Goal: Navigation & Orientation: Find specific page/section

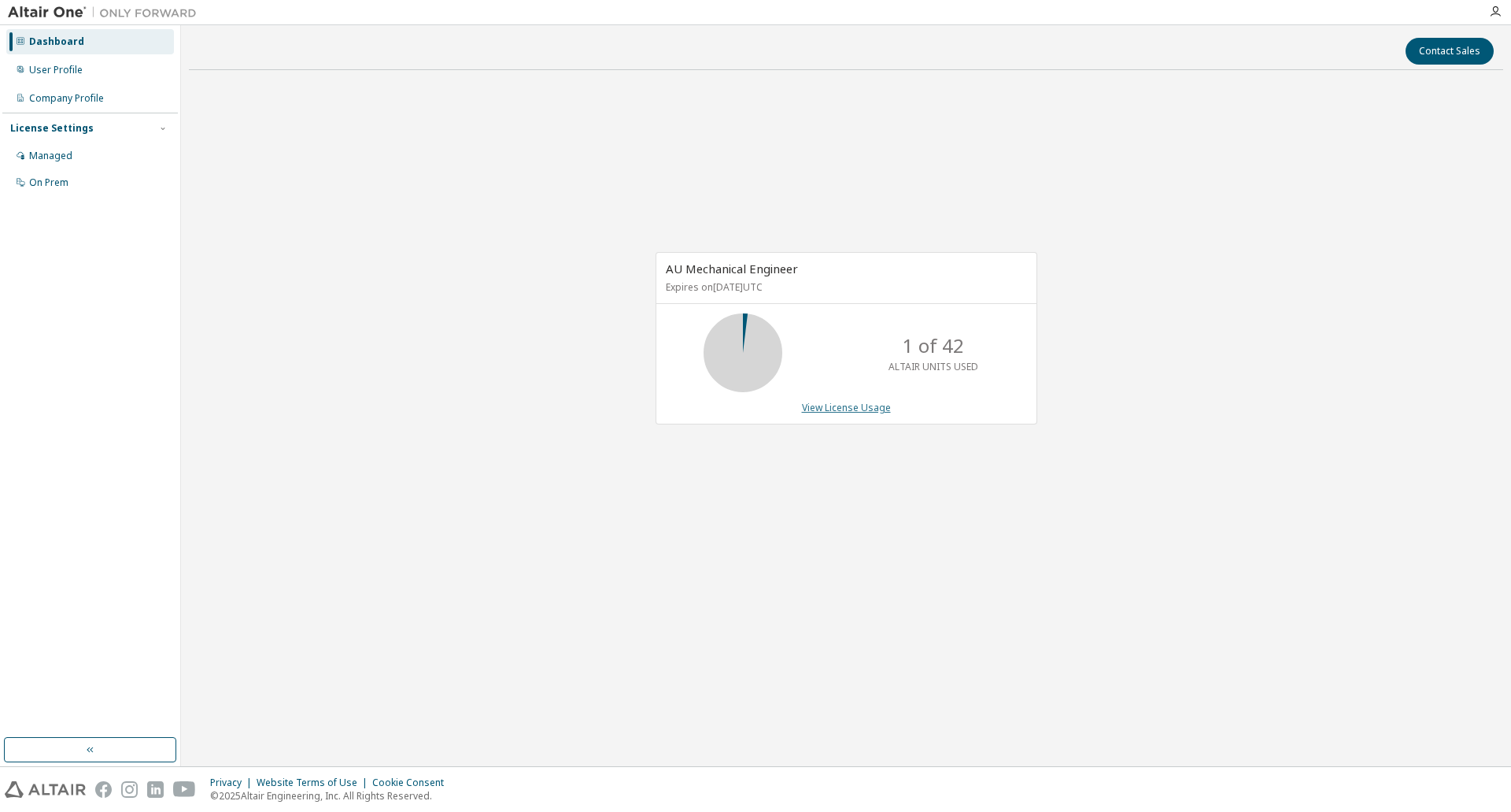
click at [858, 405] on link "View License Usage" at bounding box center [846, 407] width 89 height 13
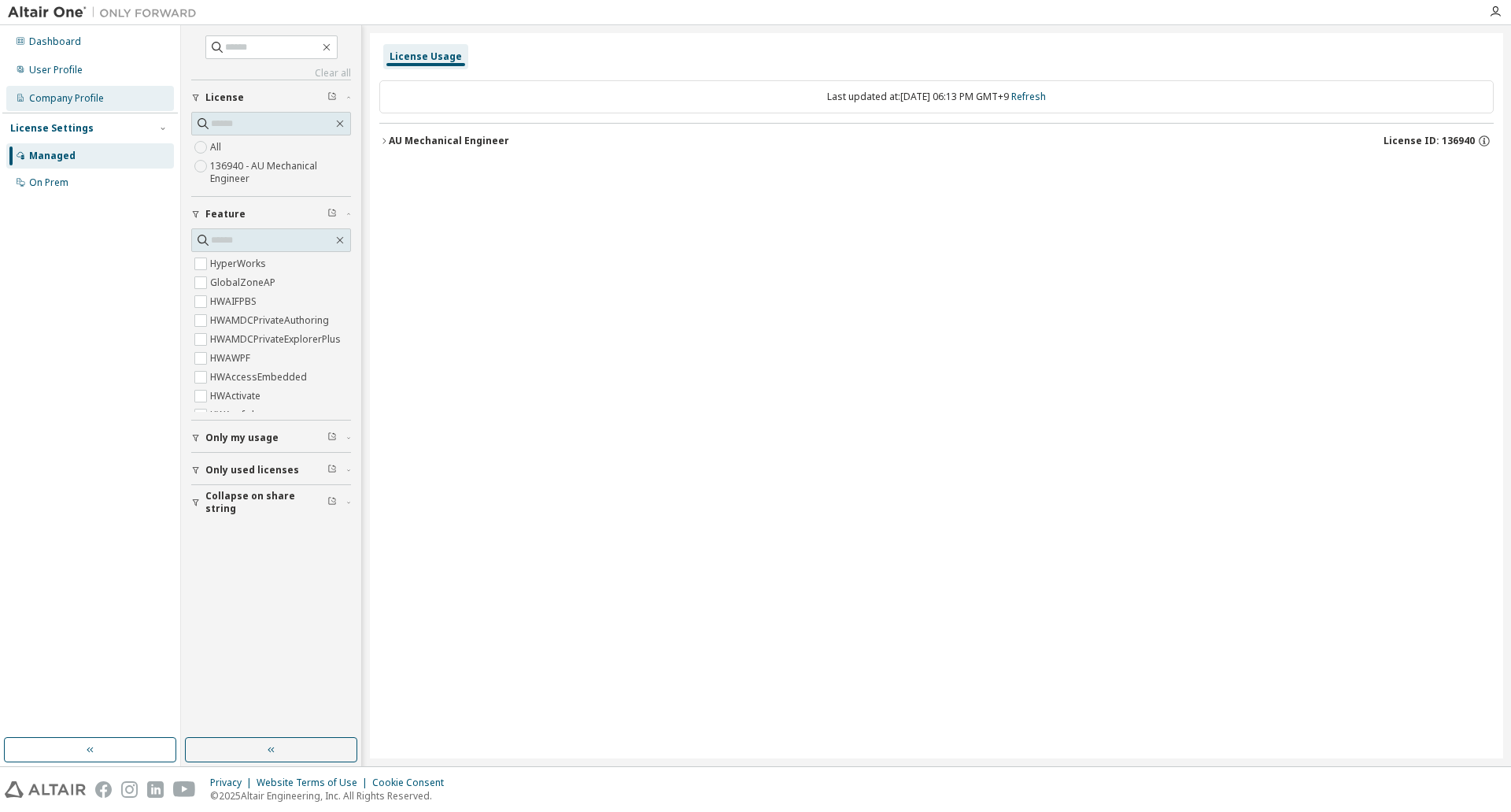
click at [87, 97] on div "Company Profile" at bounding box center [66, 98] width 75 height 13
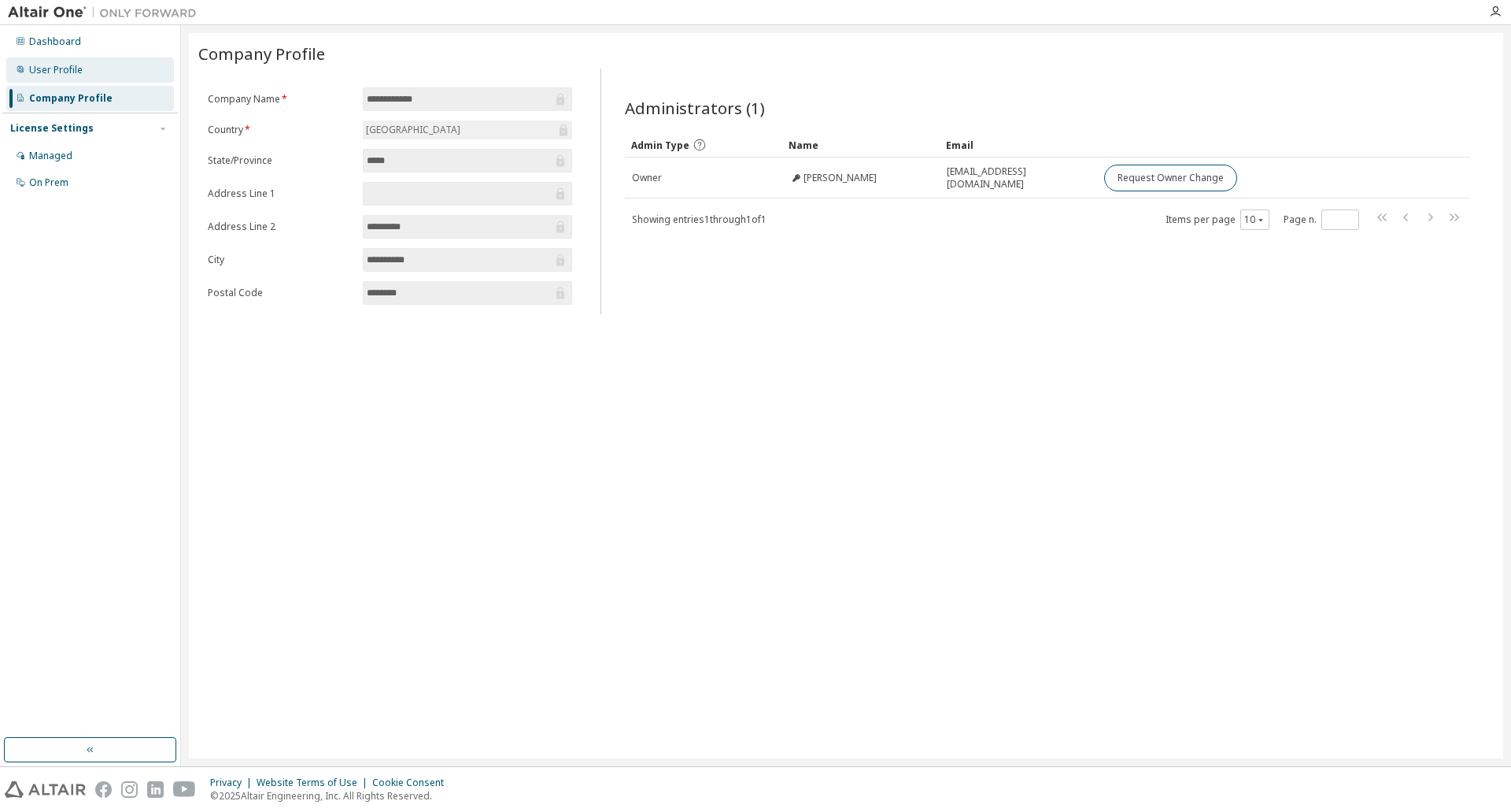
click at [59, 70] on div "User Profile" at bounding box center [56, 70] width 54 height 13
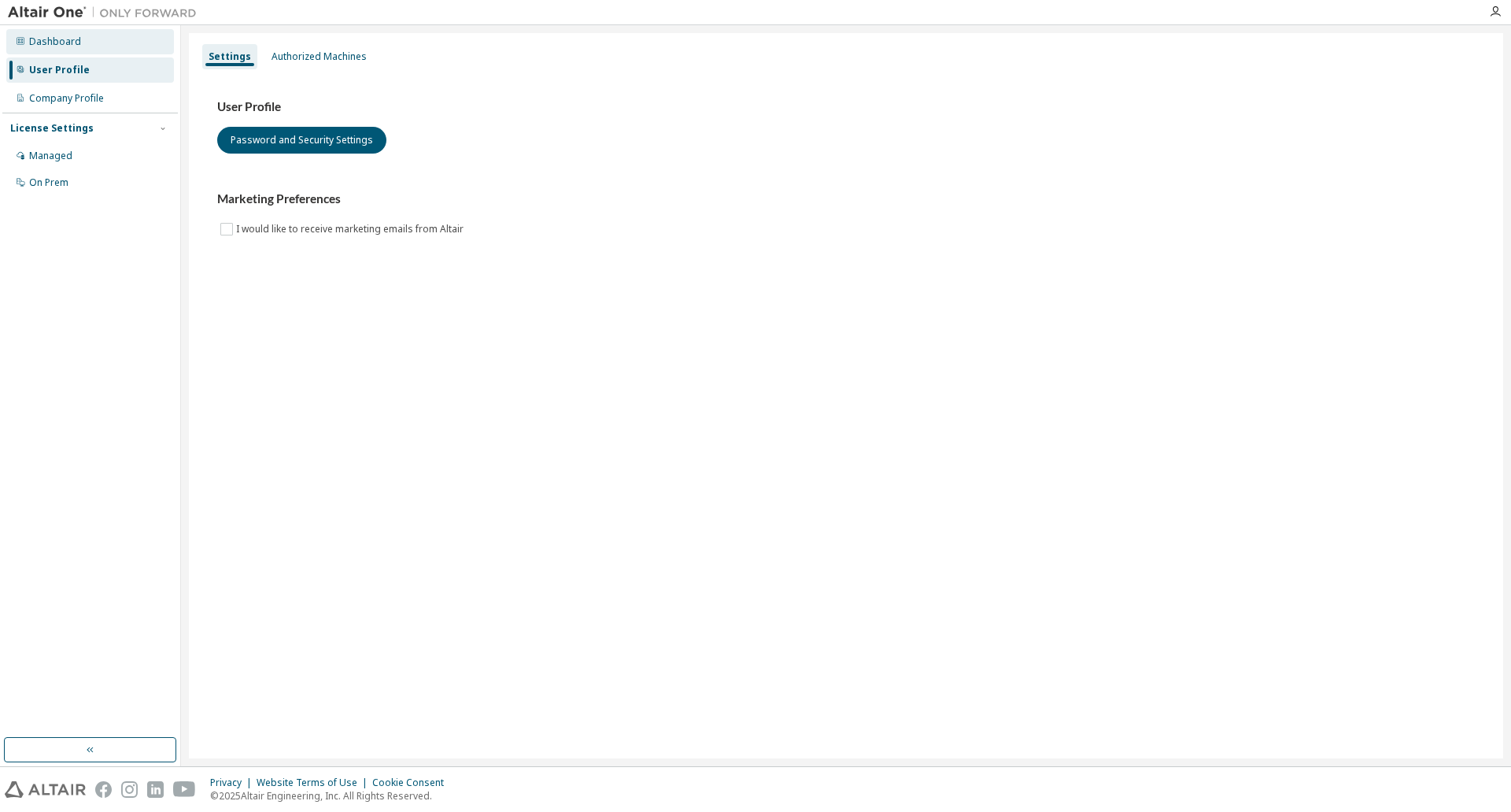
click at [81, 51] on div "Dashboard" at bounding box center [90, 41] width 168 height 25
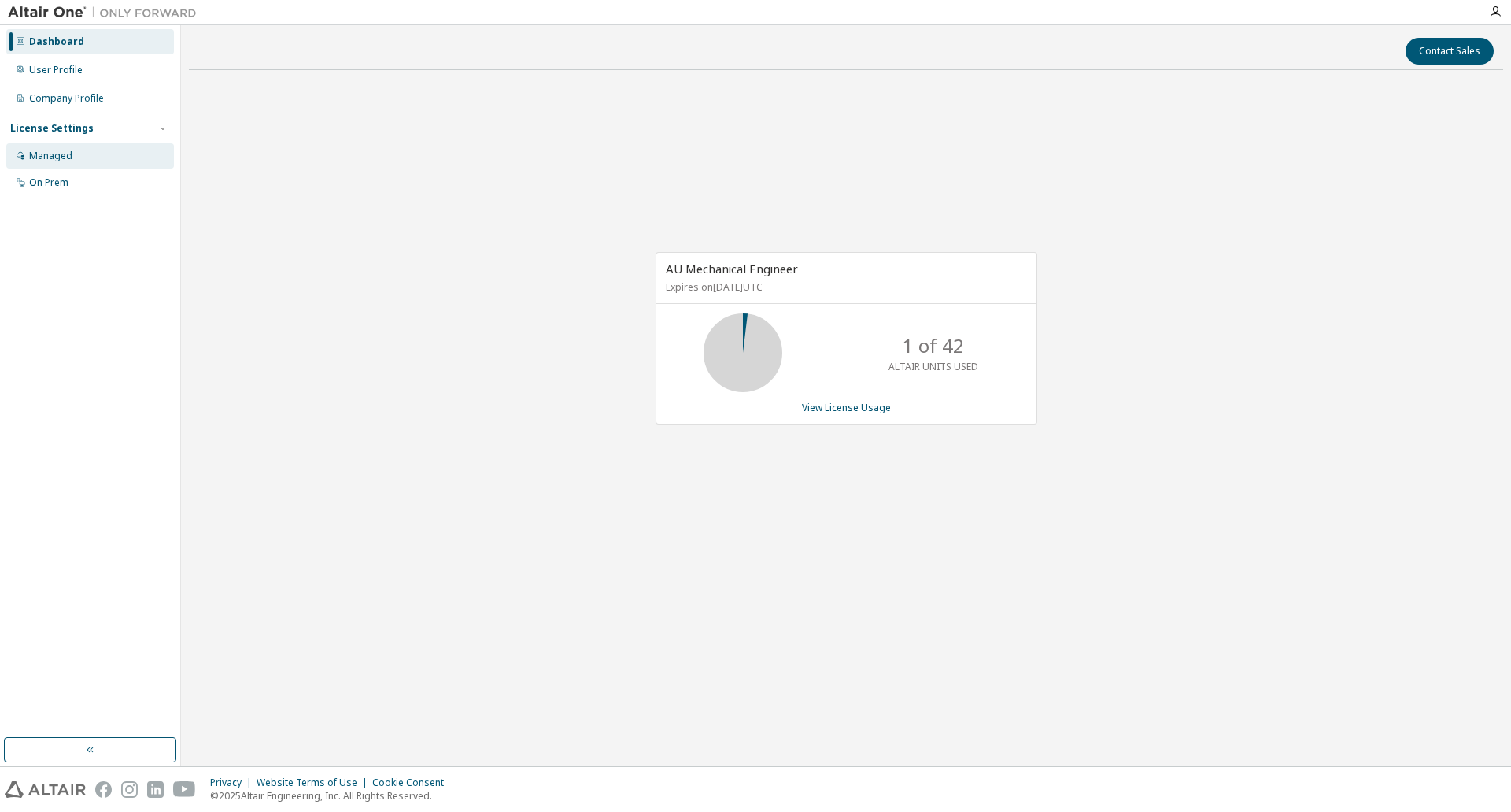
click at [75, 165] on div "Managed" at bounding box center [90, 156] width 168 height 25
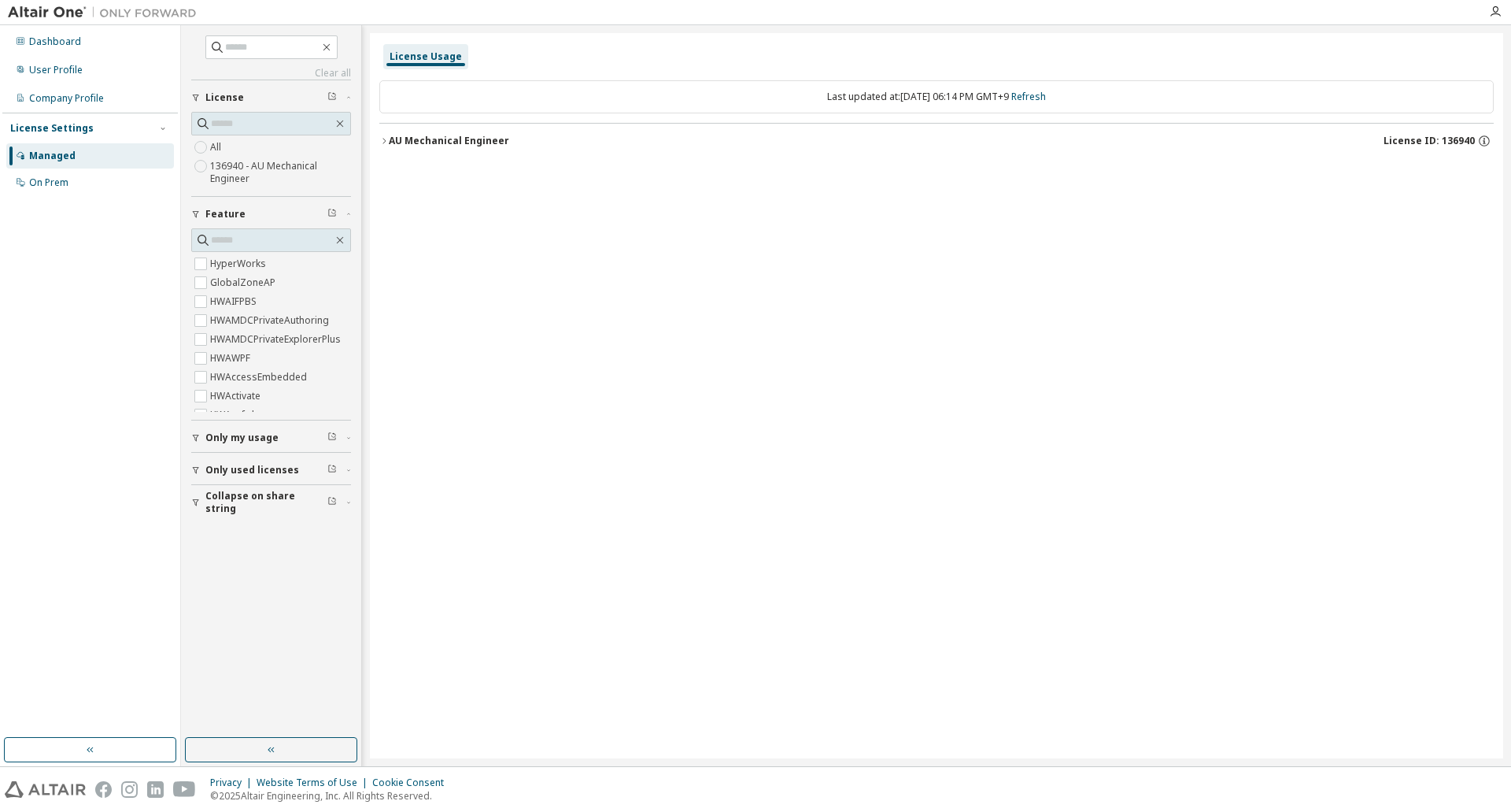
click at [284, 469] on span "Only used licenses" at bounding box center [252, 470] width 94 height 13
click at [70, 183] on div "On Prem" at bounding box center [90, 182] width 168 height 25
